Goal: Information Seeking & Learning: Learn about a topic

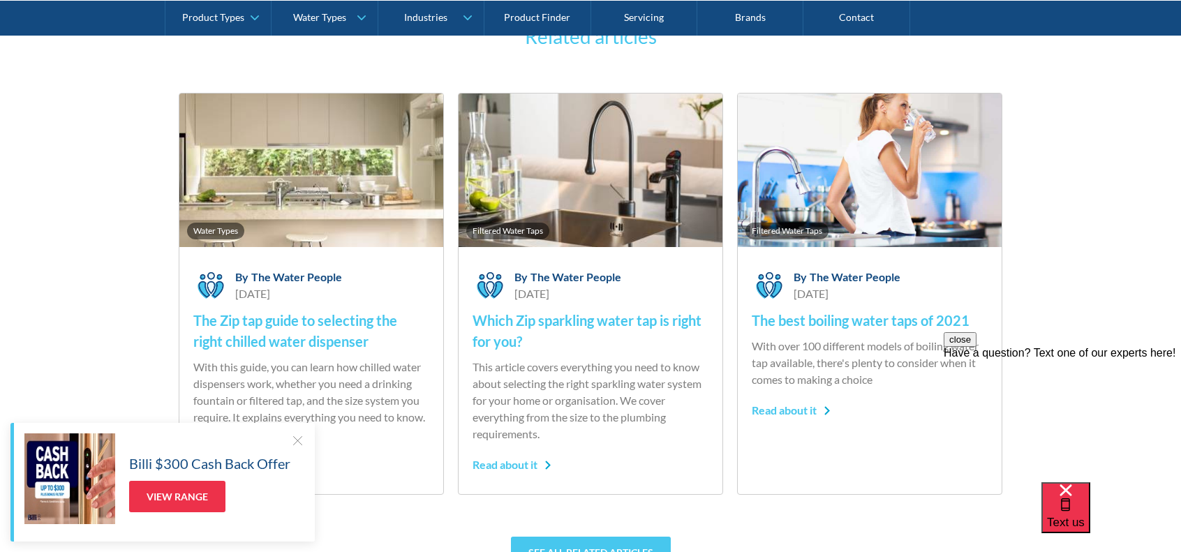
scroll to position [3524, 0]
click at [238, 346] on h4 "The Zip tap guide to selecting the right chilled water dispenser" at bounding box center [311, 330] width 236 height 42
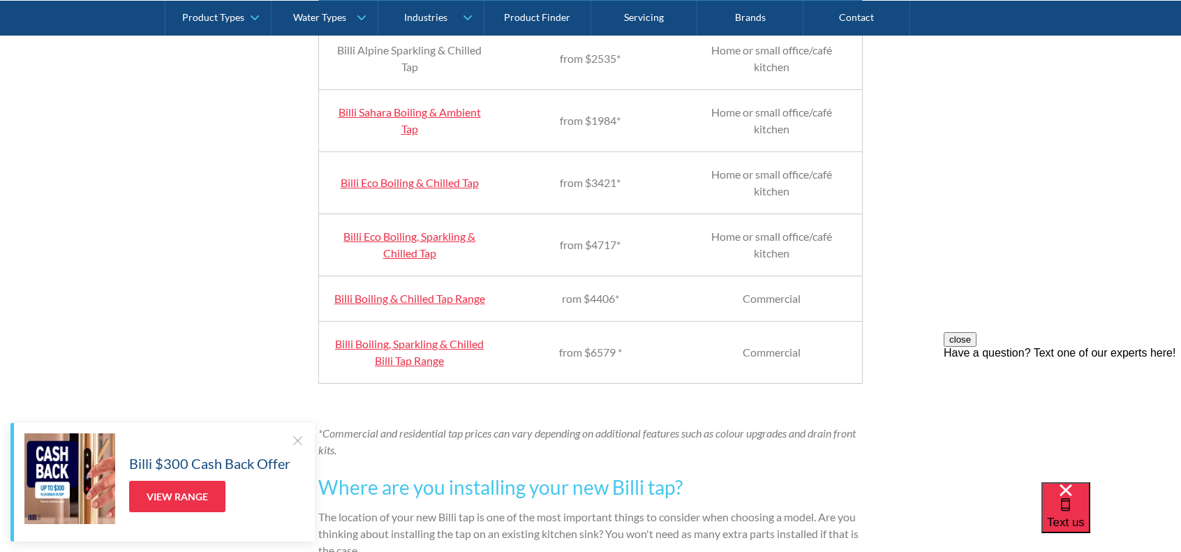
scroll to position [1366, 0]
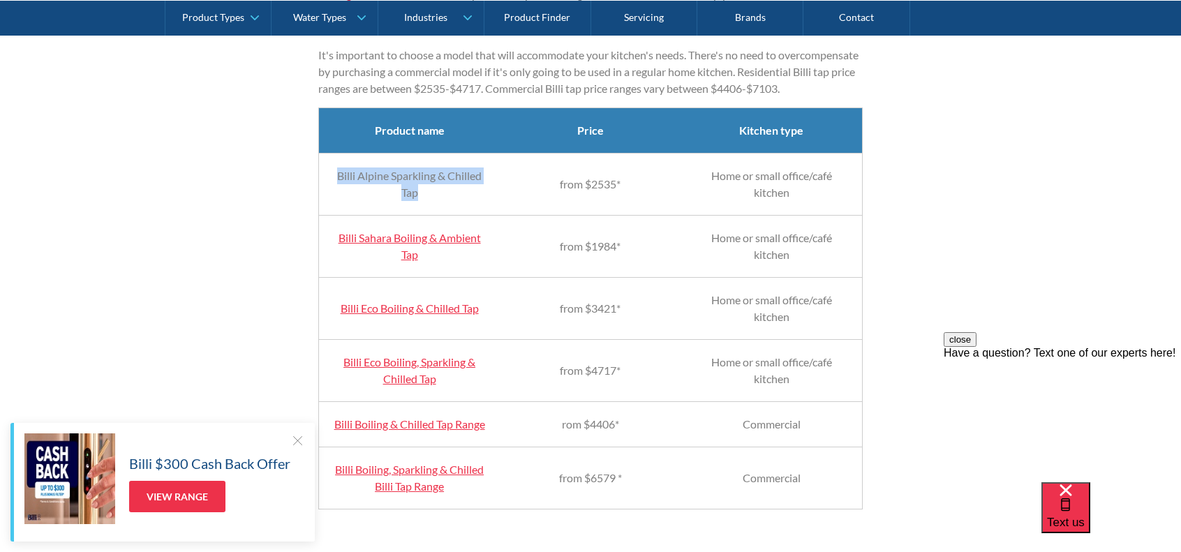
drag, startPoint x: 430, startPoint y: 204, endPoint x: 335, endPoint y: 192, distance: 95.7
click at [335, 192] on td "Billi Alpine Sparkling & Chilled Tap" at bounding box center [409, 184] width 181 height 62
copy td "Billi Alpine Sparkling & Chilled Tap"
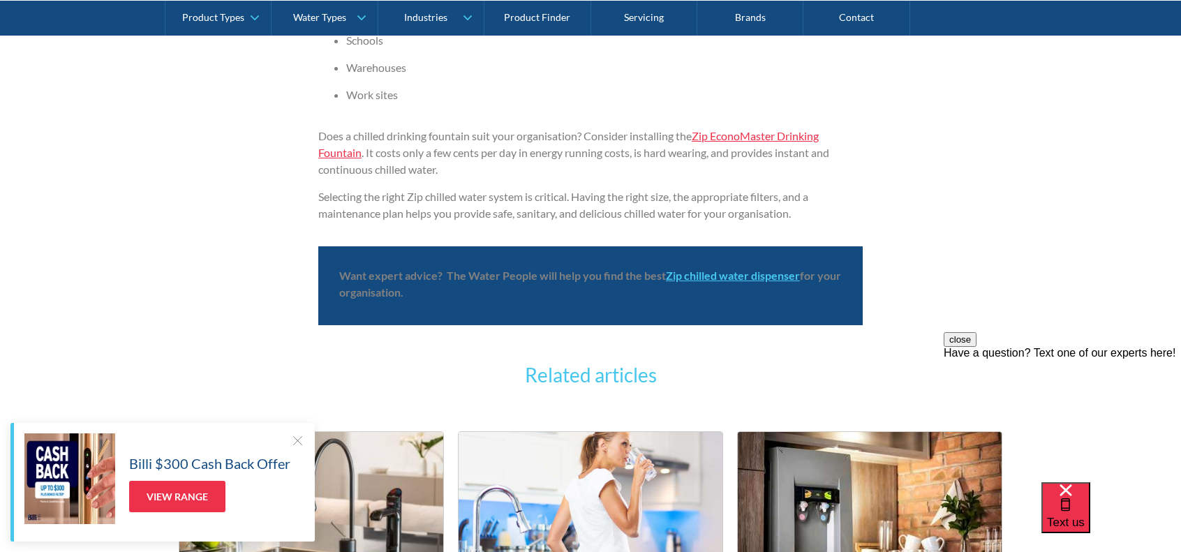
scroll to position [3570, 0]
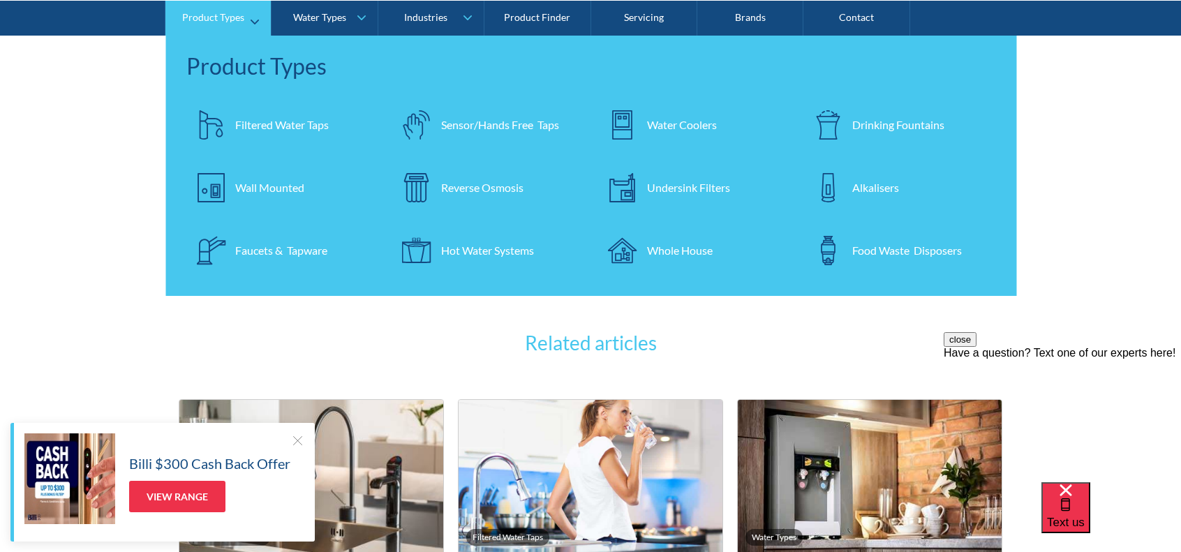
click at [305, 121] on div "Filtered Water Taps" at bounding box center [282, 124] width 94 height 17
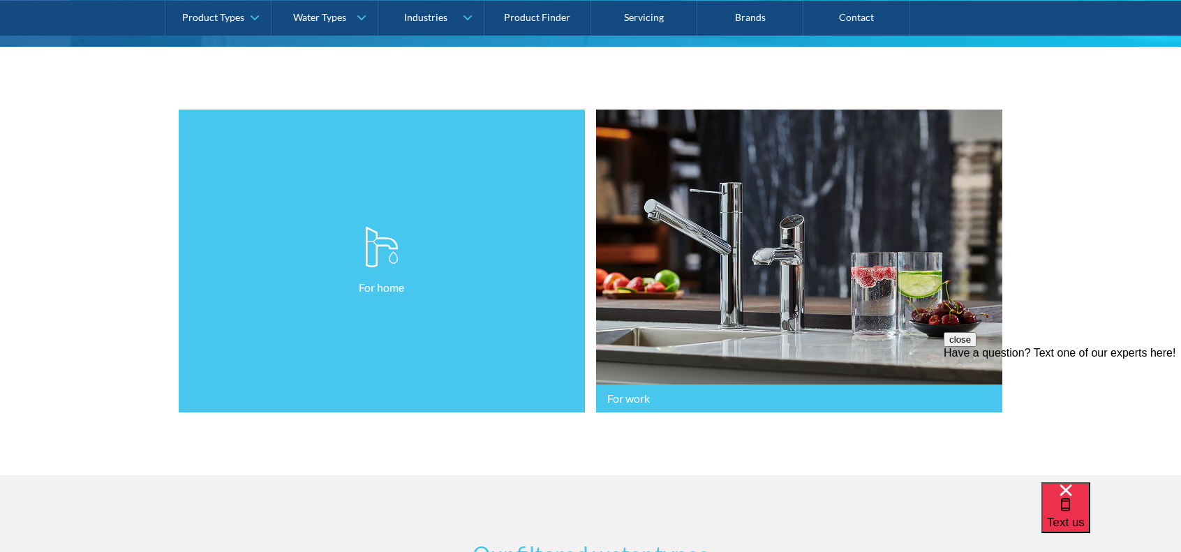
click at [281, 333] on link "For home" at bounding box center [382, 262] width 406 height 304
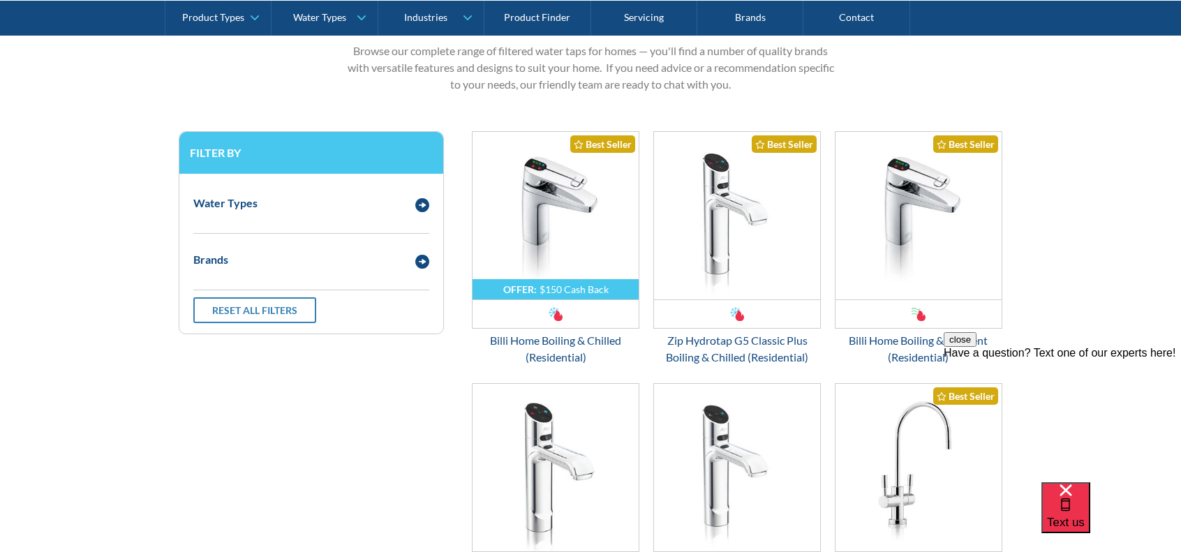
scroll to position [713, 0]
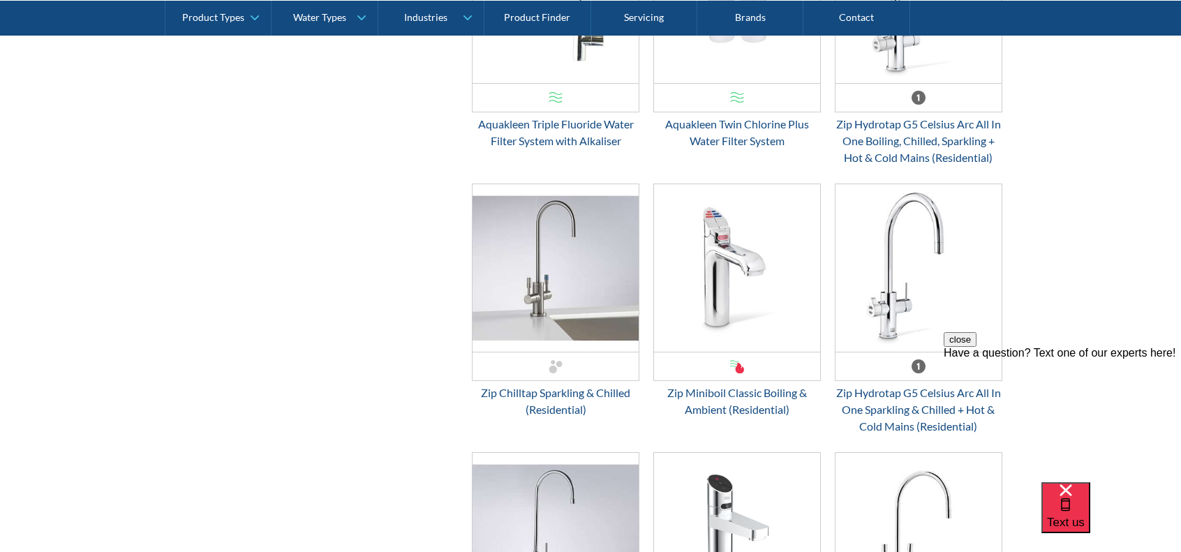
scroll to position [1719, 0]
drag, startPoint x: 117, startPoint y: 3, endPoint x: 1065, endPoint y: 329, distance: 1002.5
click at [1065, 329] on form "View our residential filtered water taps Browse our complete range of filtered …" at bounding box center [590, 123] width 1153 height 2296
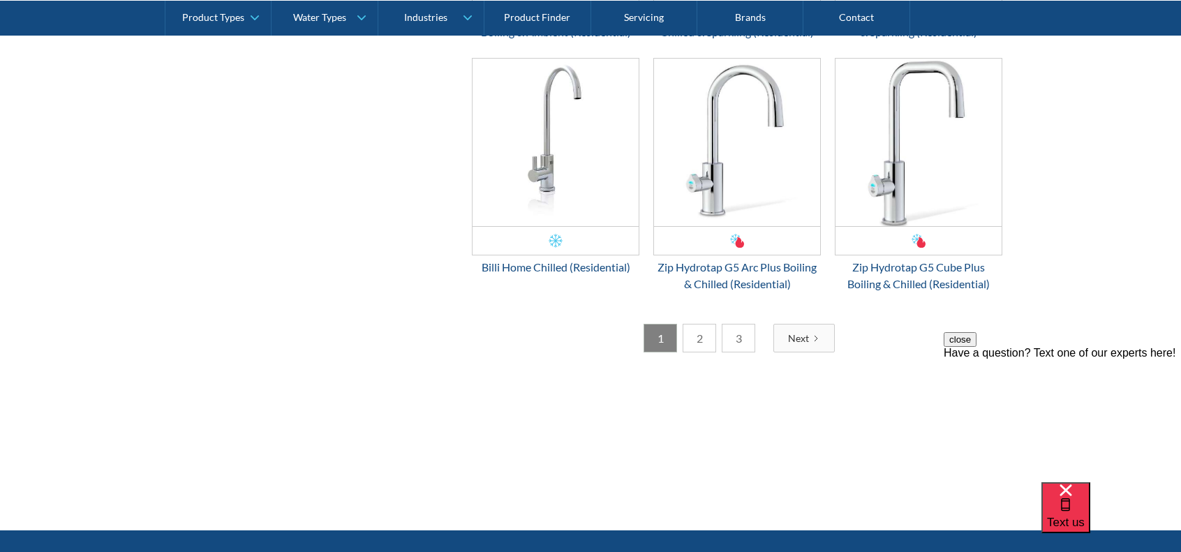
scroll to position [2624, 0]
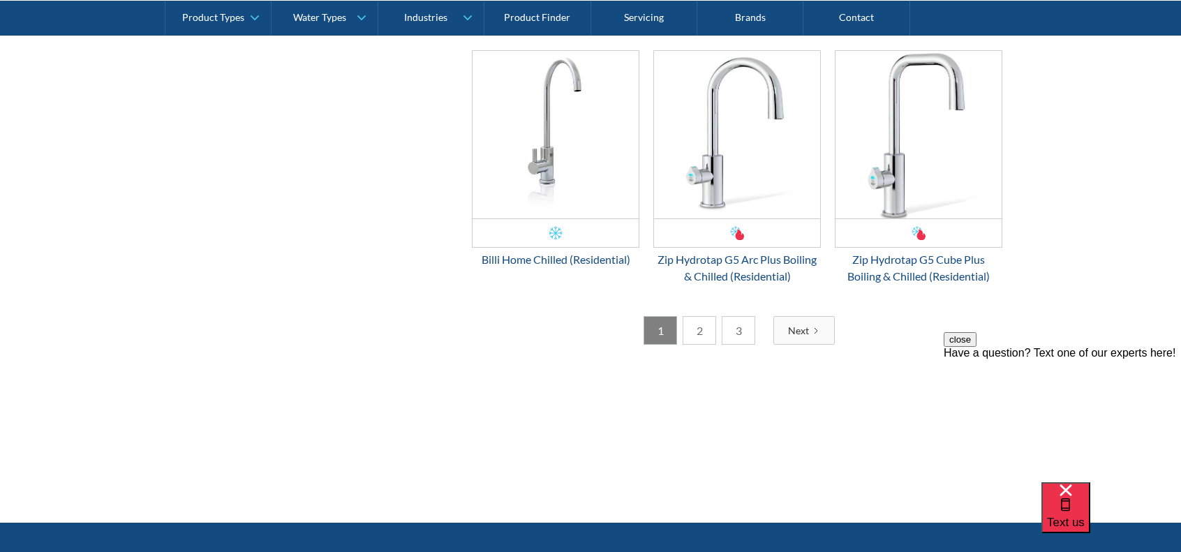
click at [703, 343] on link "2" at bounding box center [698, 330] width 33 height 29
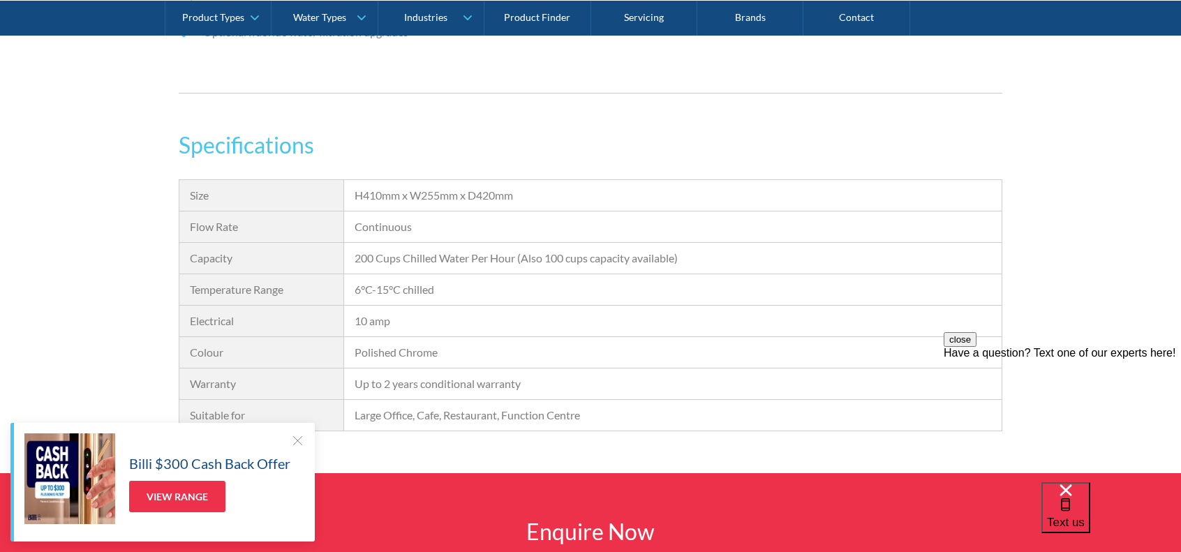
scroll to position [1257, 0]
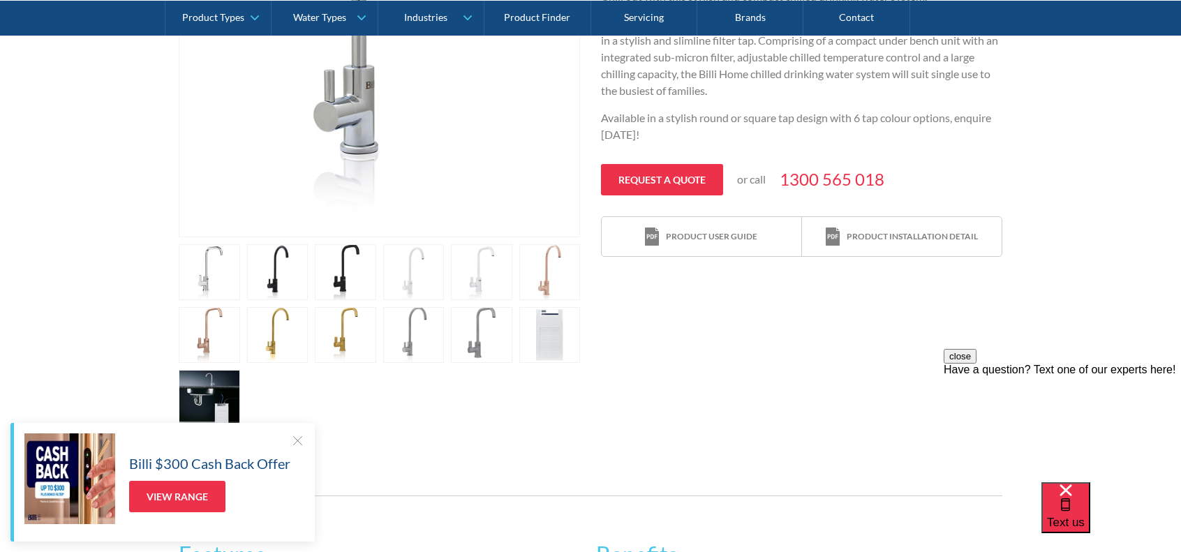
scroll to position [479, 0]
click at [551, 260] on link "open lightbox" at bounding box center [549, 274] width 61 height 56
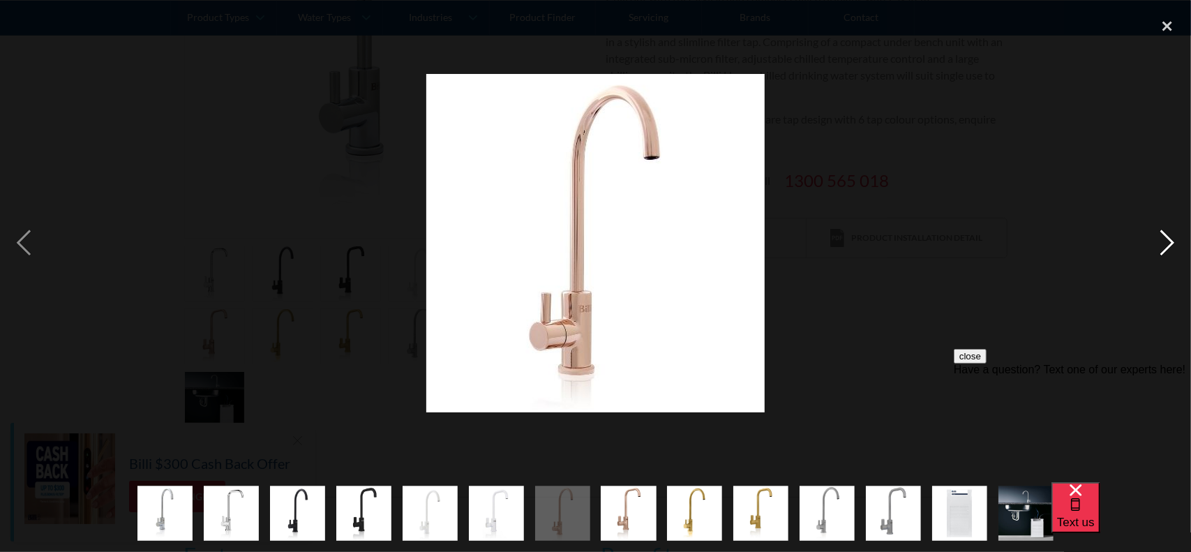
click at [1170, 234] on div "next image" at bounding box center [1167, 242] width 47 height 463
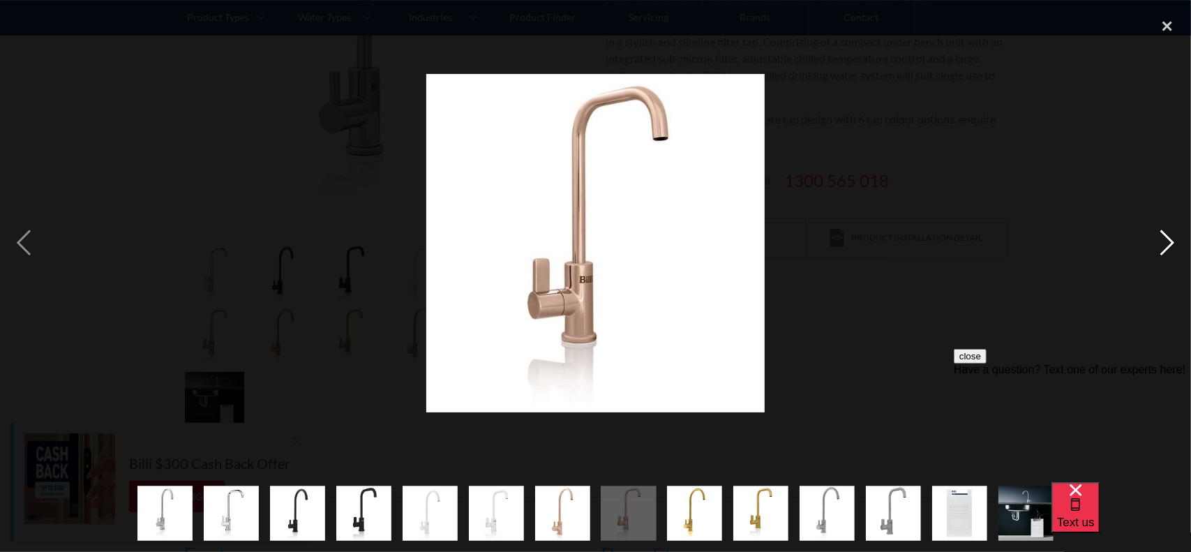
click at [1170, 234] on div "next image" at bounding box center [1167, 242] width 47 height 463
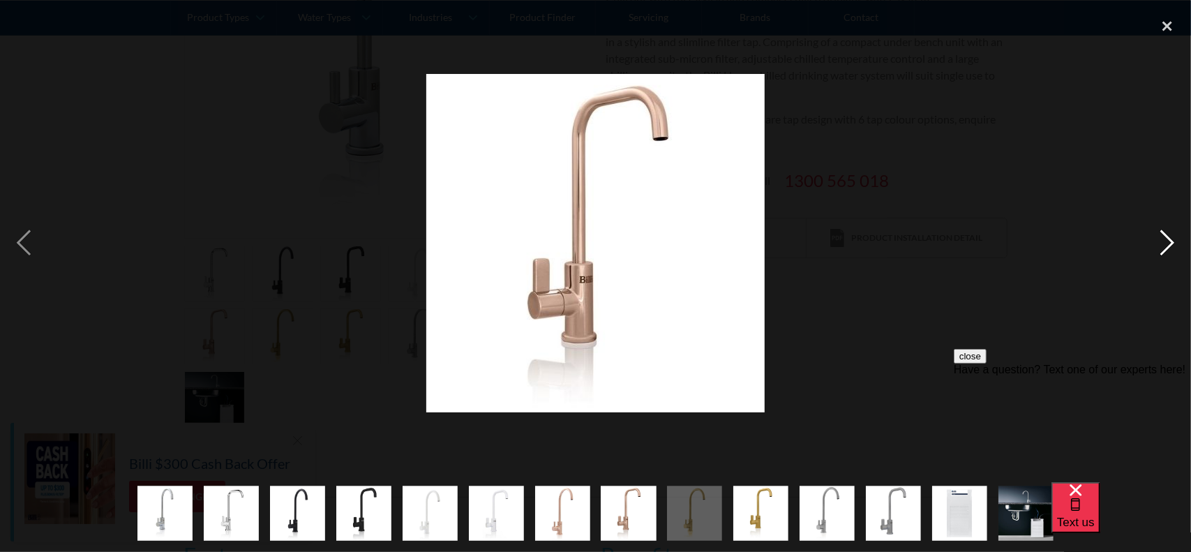
click at [1170, 234] on div "next image" at bounding box center [1167, 242] width 47 height 463
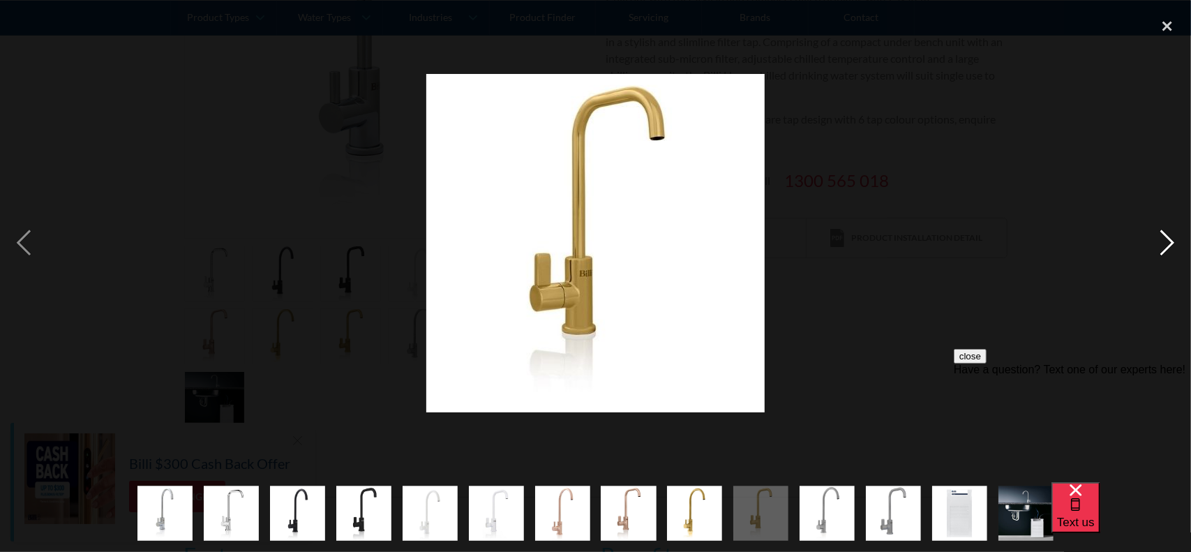
click at [1170, 234] on div "next image" at bounding box center [1167, 242] width 47 height 463
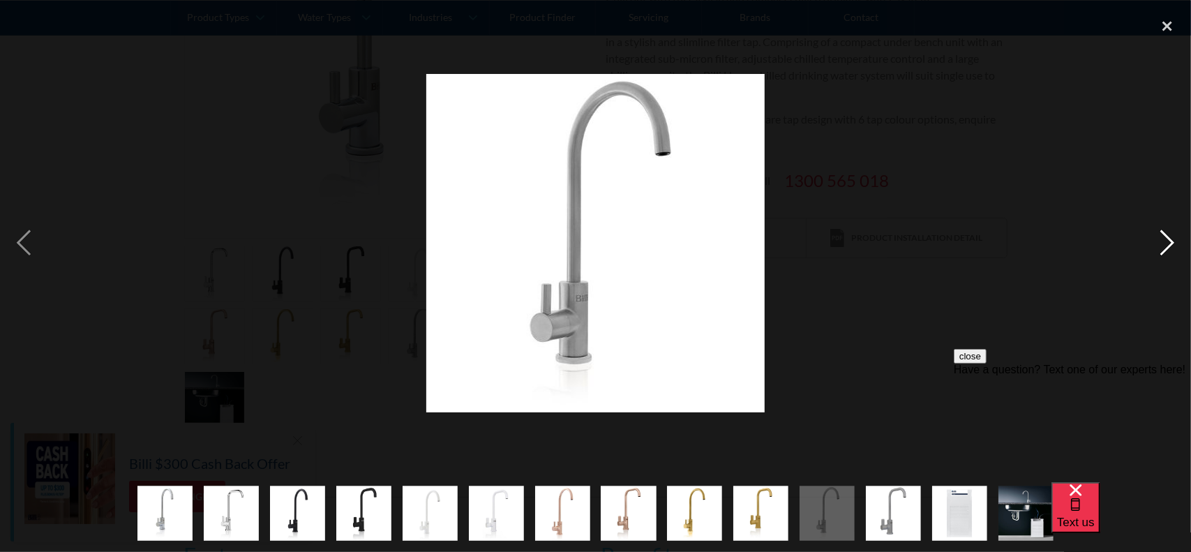
click at [1170, 234] on div "next image" at bounding box center [1167, 242] width 47 height 463
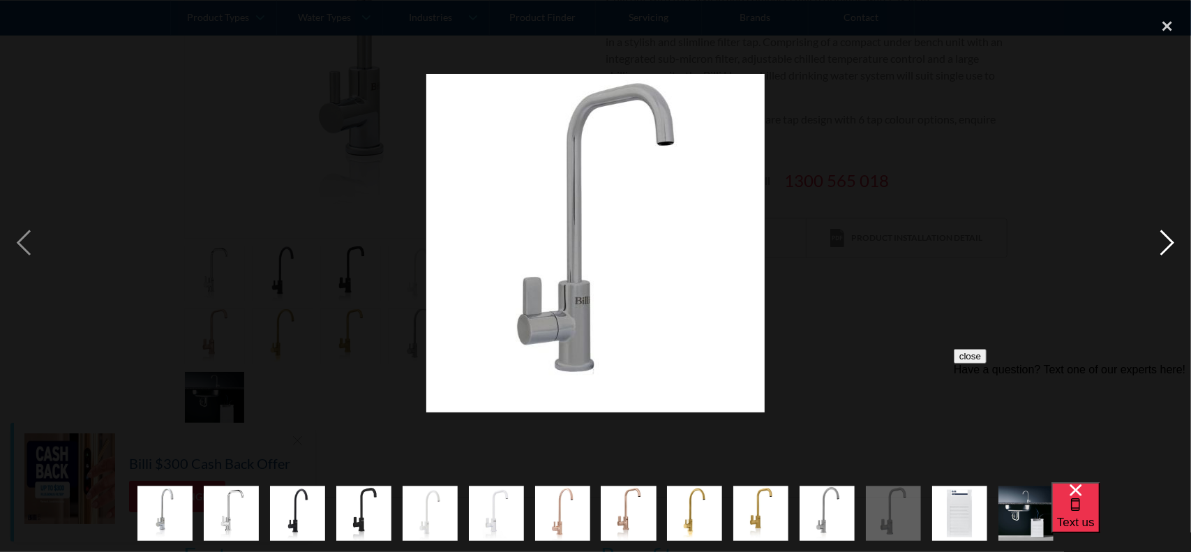
click at [1170, 234] on div "next image" at bounding box center [1167, 242] width 47 height 463
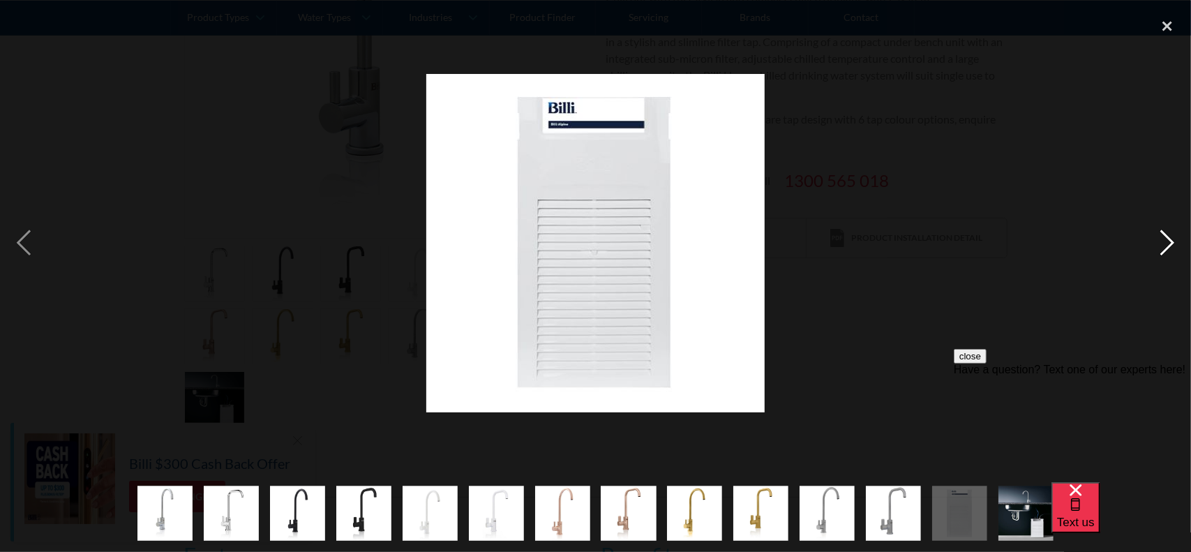
click at [1170, 234] on div "next image" at bounding box center [1167, 242] width 47 height 463
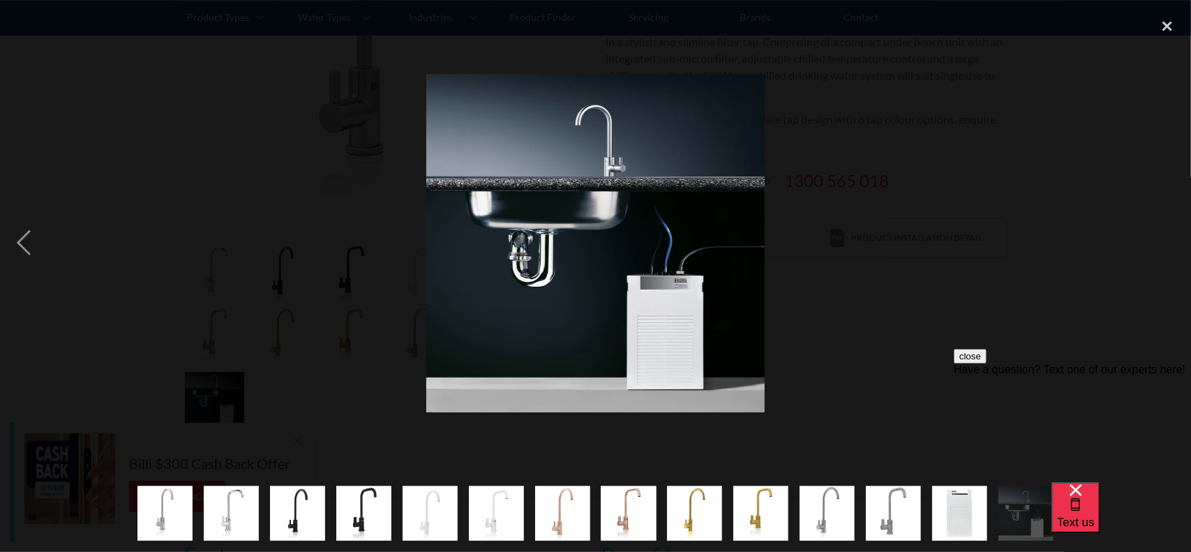
click at [1170, 234] on div "next image" at bounding box center [1167, 242] width 47 height 463
click at [1167, 30] on div "close lightbox" at bounding box center [1167, 26] width 47 height 31
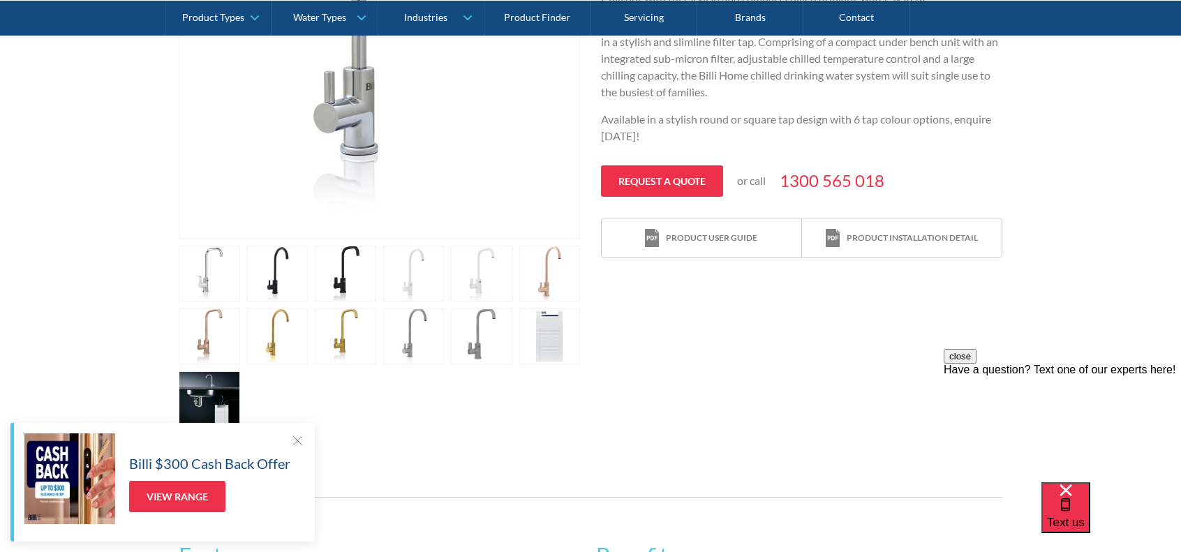
scroll to position [166, 0]
